Goal: Participate in discussion: Engage in conversation with other users on a specific topic

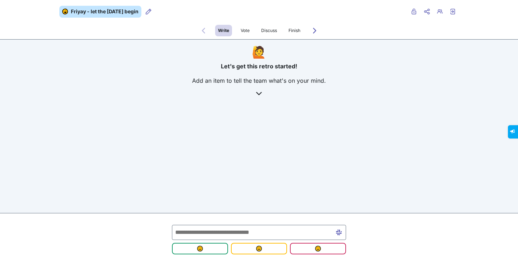
click at [184, 227] on input "text" at bounding box center [259, 232] width 174 height 15
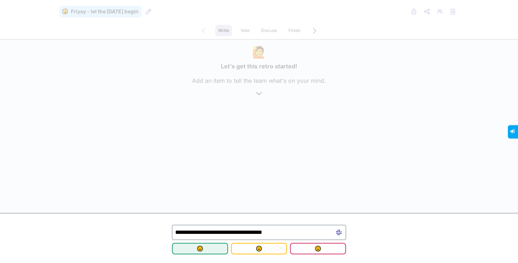
type input "**********"
click at [202, 248] on img "submit" at bounding box center [200, 249] width 6 height 6
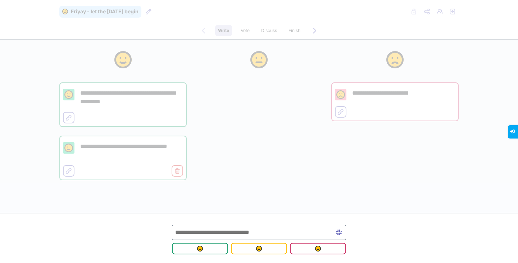
click at [208, 226] on input "text" at bounding box center [259, 232] width 174 height 15
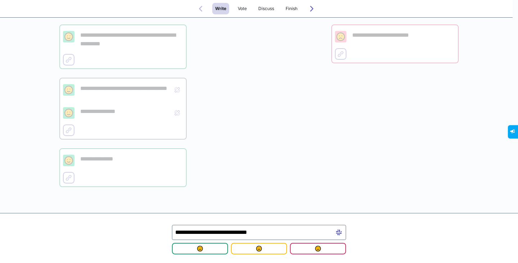
scroll to position [77, 0]
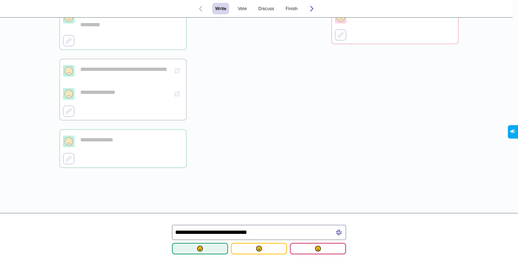
type input "**********"
click at [210, 249] on span "submit" at bounding box center [200, 249] width 45 height 6
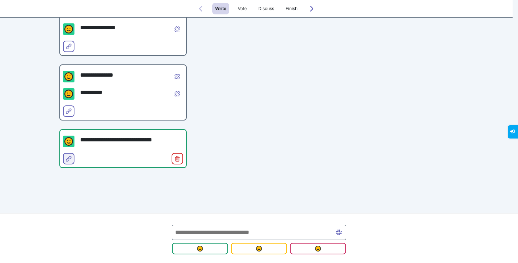
click at [66, 159] on icon "Select for merge" at bounding box center [69, 159] width 6 height 6
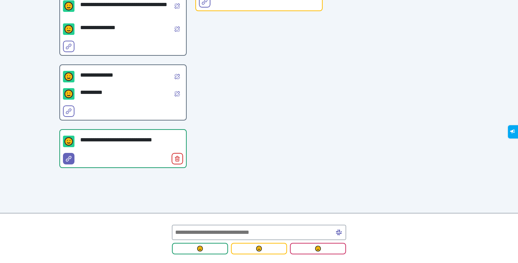
scroll to position [0, 0]
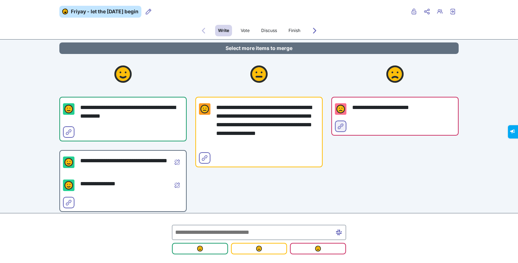
click at [338, 127] on icon "Select for merge" at bounding box center [341, 126] width 6 height 6
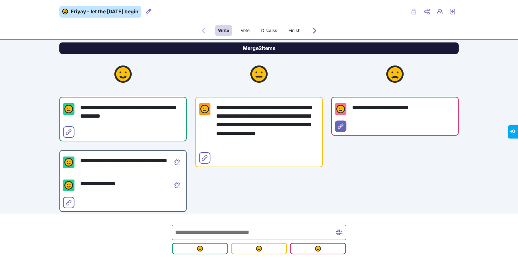
click at [295, 50] on button "Merge 2 items" at bounding box center [258, 48] width 399 height 12
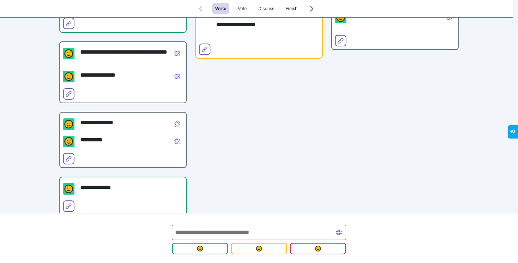
scroll to position [142, 0]
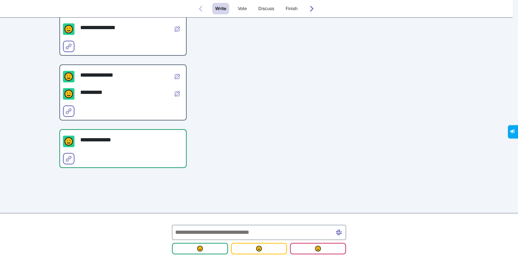
click at [210, 231] on input "text" at bounding box center [259, 232] width 174 height 15
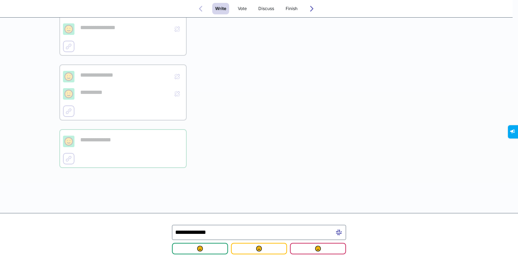
scroll to position [112, 0]
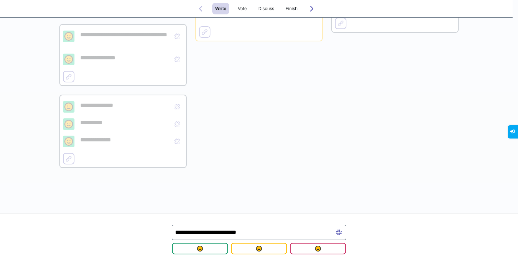
click at [229, 233] on input "**********" at bounding box center [259, 232] width 174 height 15
click at [269, 233] on input "**********" at bounding box center [259, 232] width 174 height 15
type input "**********"
click at [201, 251] on img "submit" at bounding box center [200, 249] width 6 height 6
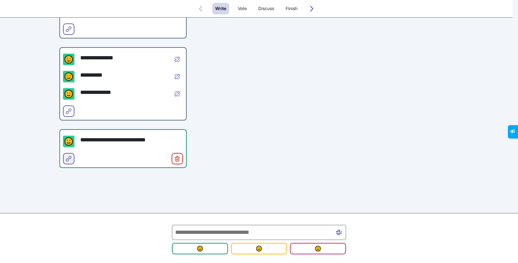
click at [63, 156] on button "Select for merge" at bounding box center [69, 159] width 12 height 12
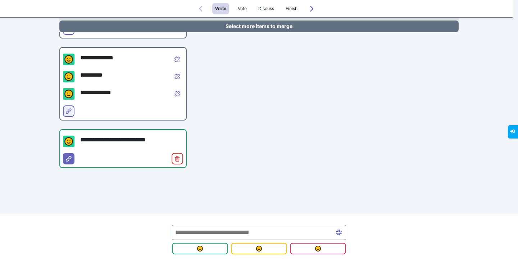
click at [69, 106] on button "Select for merge" at bounding box center [69, 111] width 12 height 12
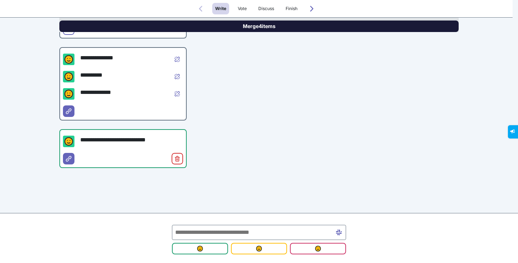
click at [214, 28] on button "Merge 4 items" at bounding box center [258, 27] width 399 height 12
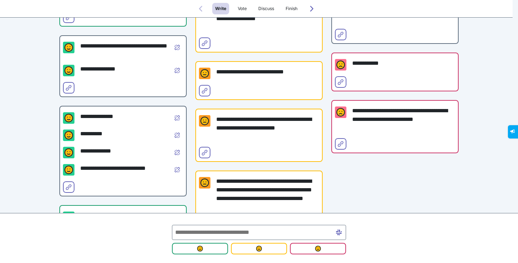
scroll to position [100, 0]
click at [335, 85] on button "Select for merge" at bounding box center [341, 83] width 12 height 12
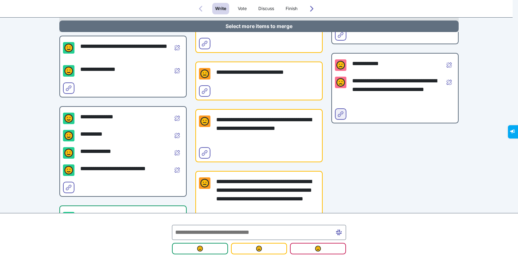
click at [338, 112] on icon "Select for merge" at bounding box center [341, 114] width 6 height 6
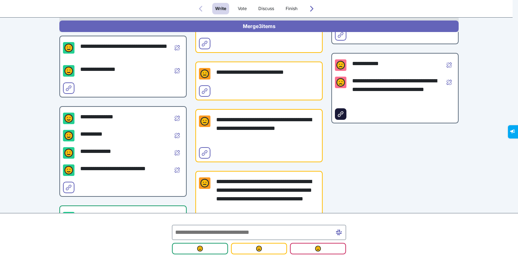
click at [338, 112] on icon "Select for merge" at bounding box center [341, 114] width 6 height 6
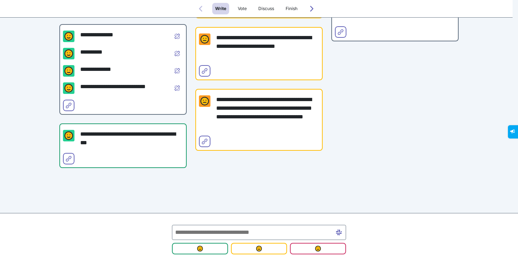
scroll to position [182, 0]
click at [67, 160] on icon "Select for merge" at bounding box center [69, 159] width 6 height 6
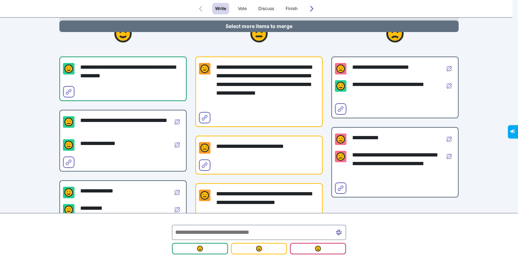
scroll to position [40, 0]
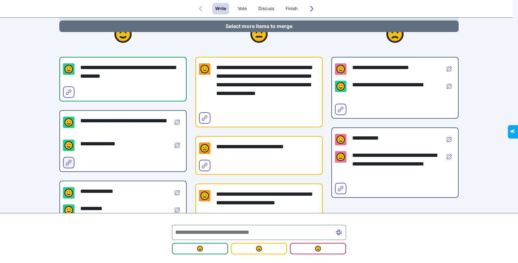
click at [66, 162] on icon "Select for merge" at bounding box center [69, 163] width 6 height 6
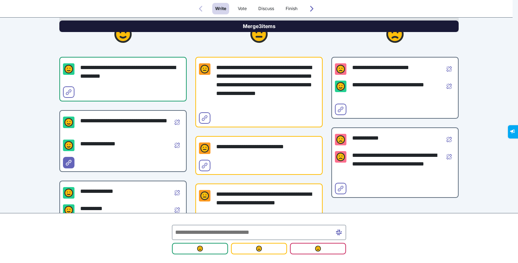
click at [240, 24] on button "Merge 3 items" at bounding box center [258, 27] width 399 height 12
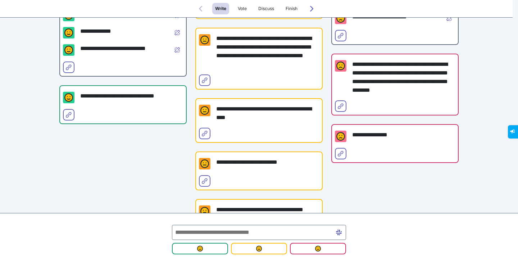
scroll to position [319, 0]
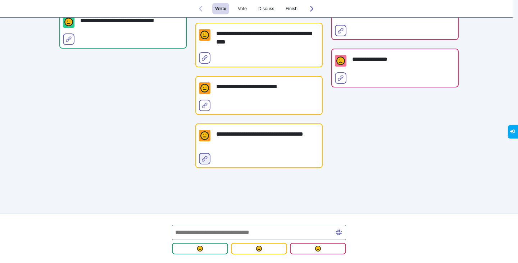
click at [202, 159] on icon "Select for merge" at bounding box center [205, 159] width 6 height 6
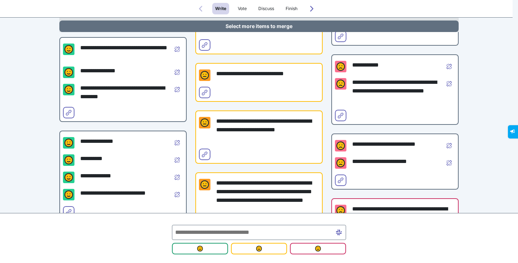
scroll to position [167, 0]
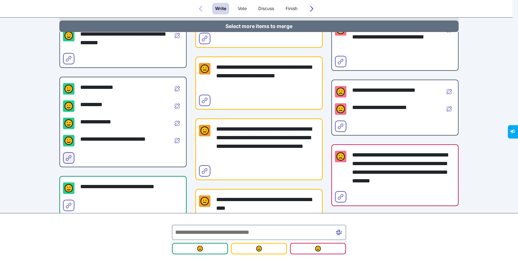
click at [66, 158] on icon "Select for merge" at bounding box center [69, 158] width 6 height 6
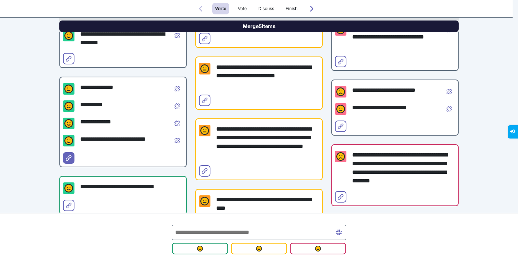
click at [246, 27] on button "Merge 5 items" at bounding box center [258, 27] width 399 height 12
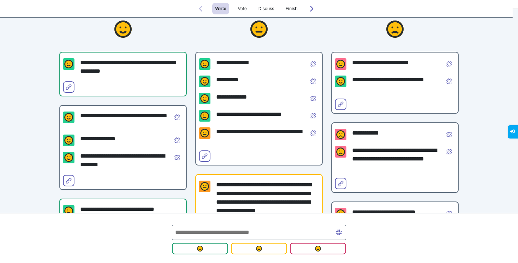
scroll to position [29, 0]
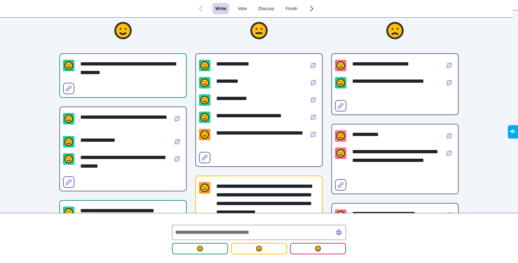
click at [240, 12] on span "Vote" at bounding box center [242, 9] width 15 height 12
click at [241, 8] on span "Vote" at bounding box center [242, 9] width 9 height 6
click at [306, 5] on button "Forwards to Vote" at bounding box center [312, 9] width 12 height 12
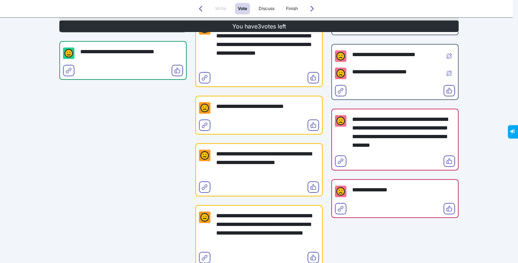
scroll to position [205, 0]
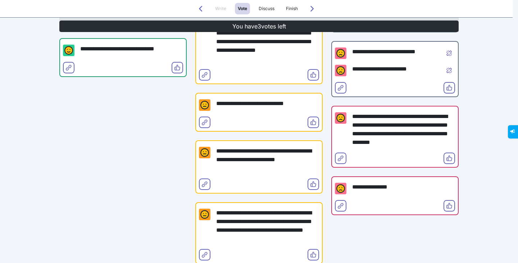
click at [439, 157] on div "Select for merge Vote" at bounding box center [395, 159] width 120 height 12
click at [450, 157] on button "Vote" at bounding box center [450, 159] width 12 height 12
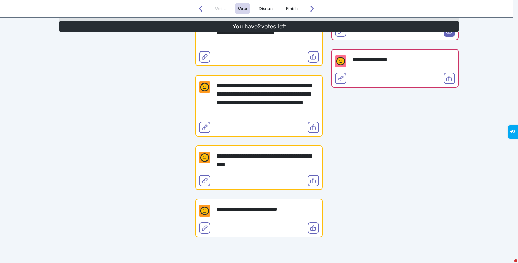
scroll to position [334, 0]
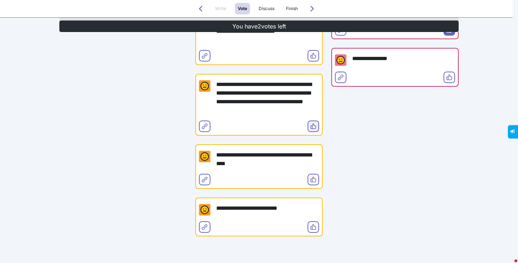
click at [308, 121] on button "Vote" at bounding box center [314, 127] width 12 height 12
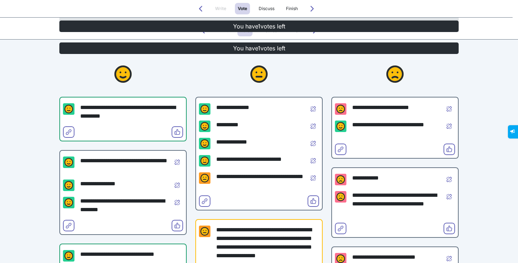
scroll to position [95, 0]
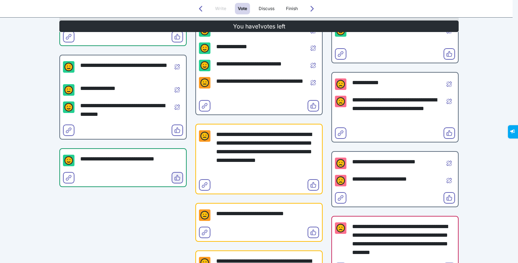
click at [174, 174] on button "Vote" at bounding box center [178, 178] width 12 height 12
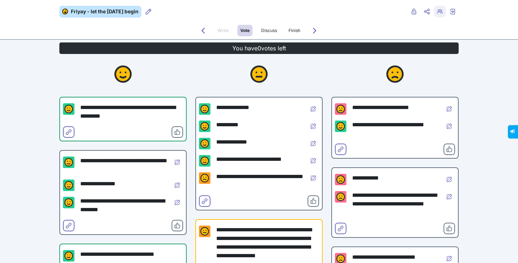
click at [437, 14] on icon "Retro users" at bounding box center [440, 12] width 6 height 6
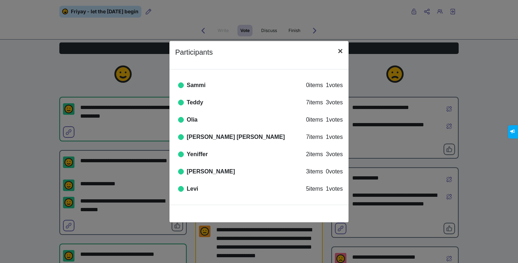
click at [347, 51] on button "×" at bounding box center [340, 51] width 17 height 20
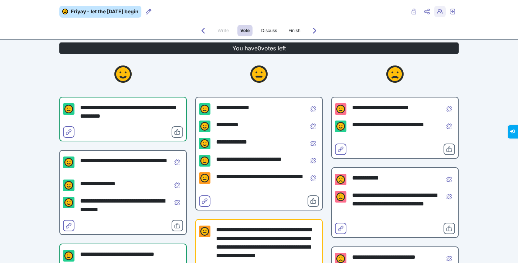
click at [437, 9] on icon "Retro users" at bounding box center [440, 12] width 6 height 6
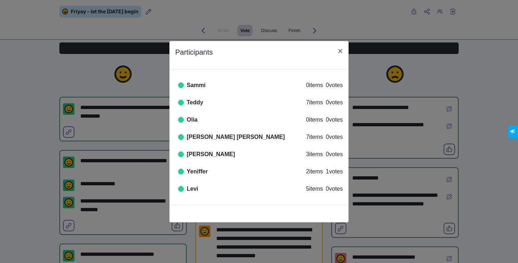
click at [392, 58] on div "Participants × Online Sammi 0 items 0 votes Online Teddy 7 items 0 votes Online…" at bounding box center [259, 131] width 518 height 263
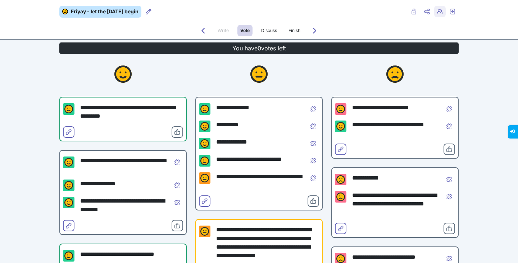
click at [437, 14] on icon "Retro users" at bounding box center [440, 12] width 6 height 6
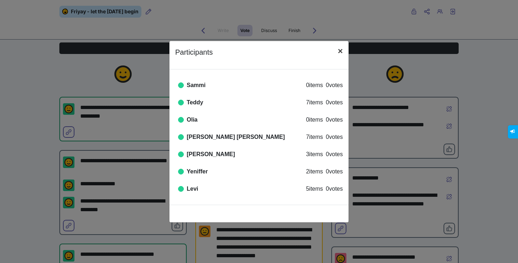
click at [335, 50] on button "×" at bounding box center [340, 51] width 17 height 20
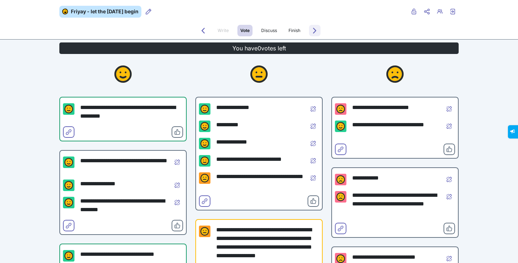
click at [313, 31] on icon "Forwards to Discuss" at bounding box center [315, 31] width 6 height 6
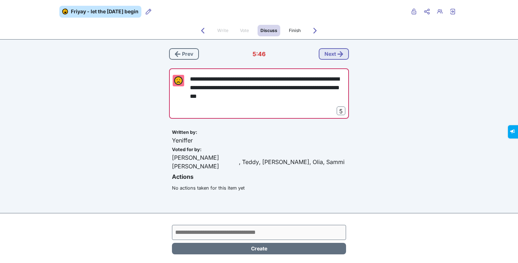
click at [326, 53] on button "Next" at bounding box center [334, 54] width 30 height 12
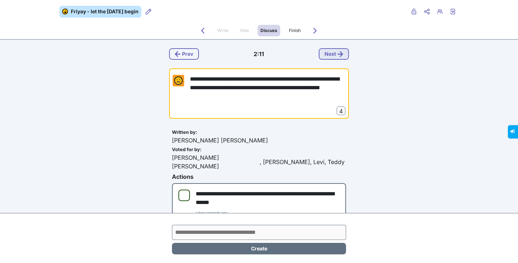
click at [324, 59] on button "Next" at bounding box center [334, 54] width 30 height 12
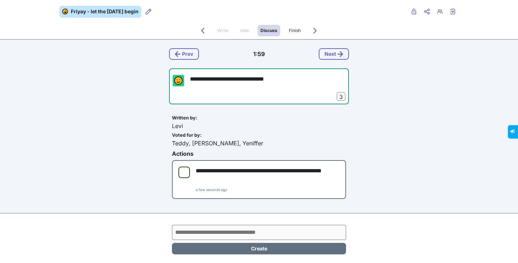
click at [33, 134] on div "**********" at bounding box center [259, 145] width 518 height 291
click at [328, 50] on button "Next" at bounding box center [334, 54] width 30 height 12
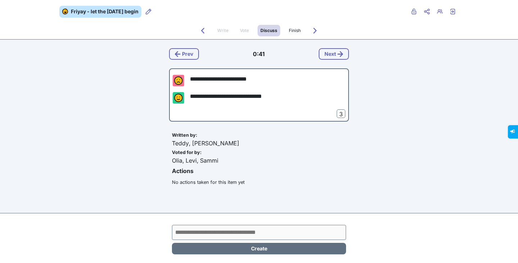
click at [60, 164] on div "**********" at bounding box center [258, 114] width 399 height 149
click at [331, 53] on button "Next" at bounding box center [334, 54] width 30 height 12
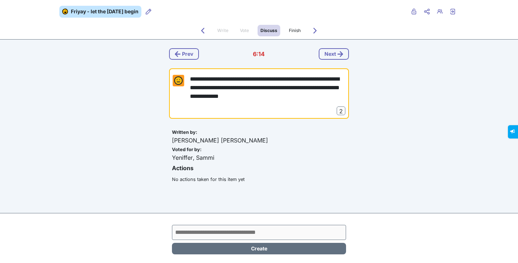
scroll to position [9, 0]
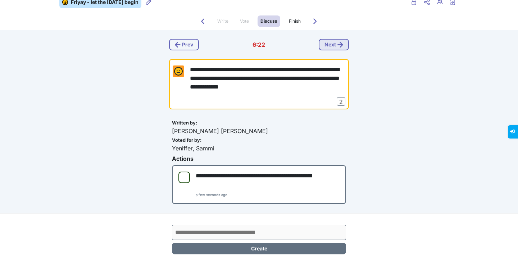
click at [324, 40] on button "Next" at bounding box center [334, 45] width 30 height 12
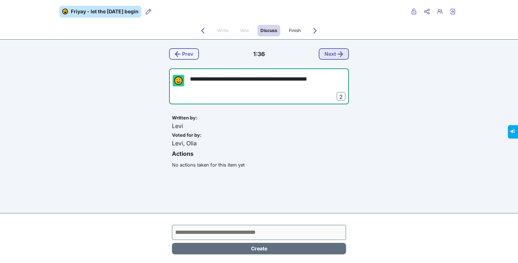
click at [326, 55] on button "Next" at bounding box center [334, 54] width 30 height 12
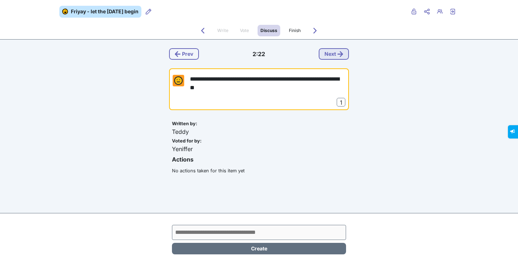
click at [337, 56] on icon "button" at bounding box center [340, 54] width 6 height 6
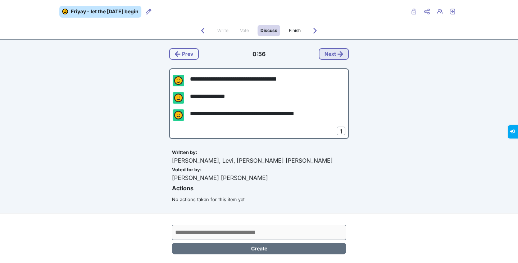
click at [340, 54] on icon "button" at bounding box center [340, 54] width 6 height 6
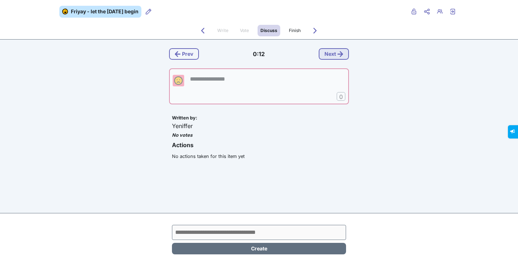
click at [332, 52] on button "Next" at bounding box center [334, 54] width 30 height 12
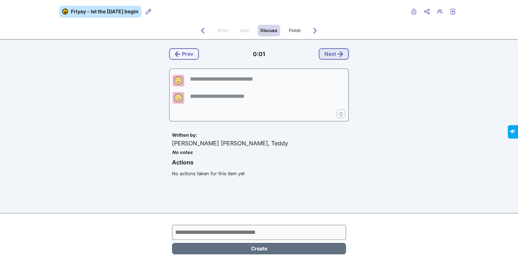
click at [332, 52] on button "Next" at bounding box center [334, 54] width 30 height 12
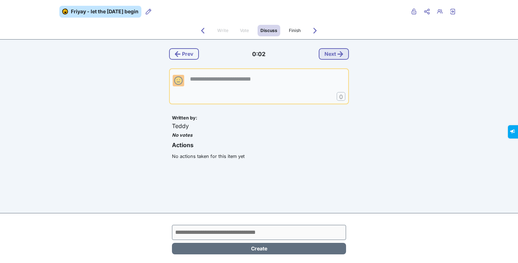
click at [323, 54] on button "Next" at bounding box center [334, 54] width 30 height 12
